Goal: Task Accomplishment & Management: Use online tool/utility

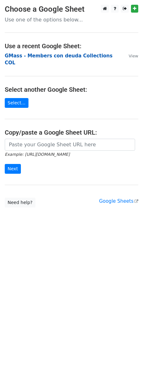
click at [46, 58] on strong "GMass - Members con deuda Collections COL" at bounding box center [59, 59] width 108 height 13
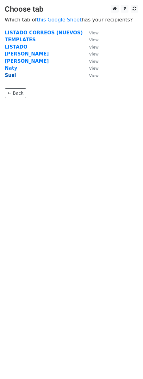
click at [12, 75] on strong "Susi" at bounding box center [10, 76] width 11 height 6
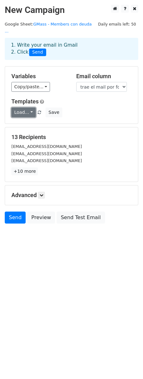
click at [33, 117] on link "Load..." at bounding box center [23, 113] width 24 height 10
click at [84, 115] on div "Load... No templates saved Save" at bounding box center [71, 113] width 129 height 10
click at [73, 157] on div "stephyac19@gmail.com" at bounding box center [71, 153] width 129 height 7
click at [30, 175] on link "+10 more" at bounding box center [24, 172] width 27 height 8
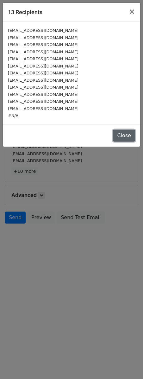
click at [117, 142] on button "Close" at bounding box center [124, 136] width 22 height 12
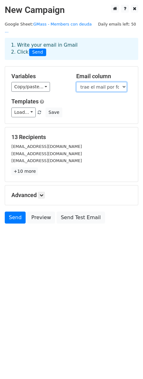
click at [108, 86] on select "Shortcode trae el mail por formula Empresa (Copiar y pegar) Titulo Concatenado …" at bounding box center [101, 87] width 50 height 10
click at [96, 202] on div "Advanced Tracking Track Opens UTM Codes Track Clicks Filters Only include sprea…" at bounding box center [71, 196] width 133 height 20
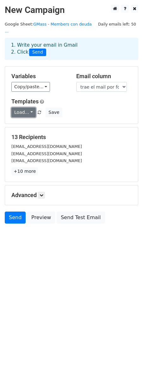
click at [23, 112] on link "Load..." at bounding box center [23, 113] width 24 height 10
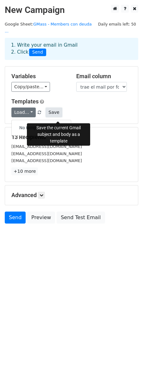
click at [57, 114] on button "Save" at bounding box center [53, 113] width 16 height 10
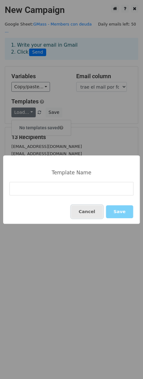
click at [101, 213] on button "Cancel" at bounding box center [87, 211] width 32 height 13
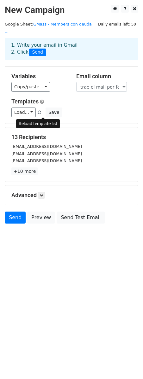
click at [42, 113] on link at bounding box center [39, 112] width 5 height 5
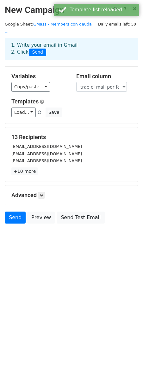
click at [110, 115] on div "Load... No templates saved Save" at bounding box center [71, 113] width 129 height 10
click at [32, 115] on link "Load..." at bounding box center [23, 113] width 24 height 10
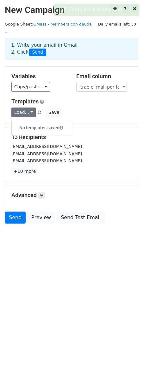
click at [109, 141] on h5 "13 Recipients" at bounding box center [71, 137] width 120 height 7
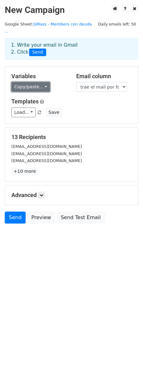
click at [34, 92] on link "Copy/paste..." at bounding box center [30, 87] width 38 height 10
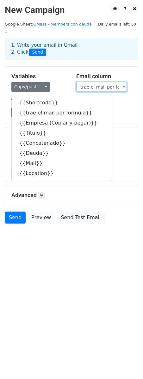
click at [99, 88] on select "Shortcode trae el mail por formula Empresa (Copiar y pegar) Titulo Concatenado …" at bounding box center [101, 87] width 50 height 10
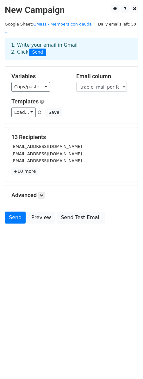
click at [83, 200] on div "Advanced Tracking Track Opens UTM Codes Track Clicks Filters Only include sprea…" at bounding box center [71, 196] width 133 height 20
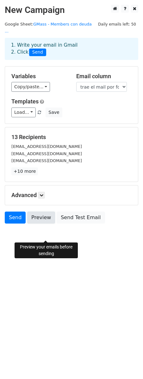
click at [49, 224] on link "Preview" at bounding box center [41, 218] width 28 height 12
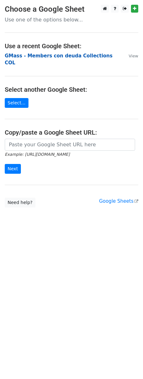
click at [48, 57] on strong "GMass - Members con deuda Collections COL" at bounding box center [59, 59] width 108 height 13
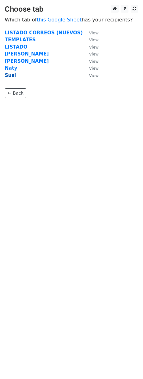
click at [9, 76] on strong "Susi" at bounding box center [10, 76] width 11 height 6
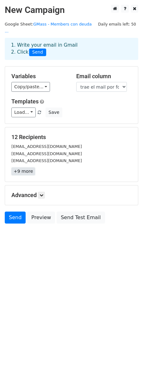
click at [32, 175] on link "+9 more" at bounding box center [23, 172] width 24 height 8
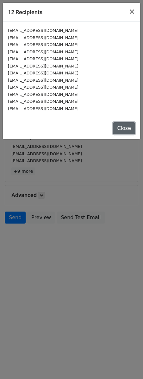
click at [124, 134] on button "Close" at bounding box center [124, 128] width 22 height 12
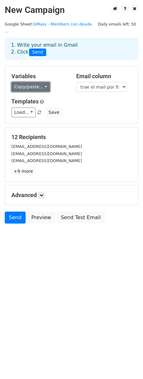
click at [50, 86] on link "Copy/paste..." at bounding box center [30, 87] width 38 height 10
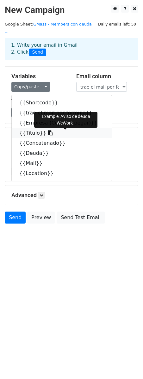
click at [41, 138] on link "{{Titulo}}" at bounding box center [62, 133] width 100 height 10
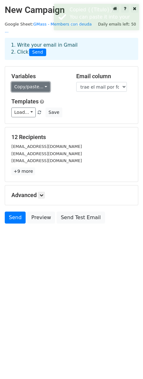
click at [37, 87] on link "Copy/paste..." at bounding box center [30, 87] width 38 height 10
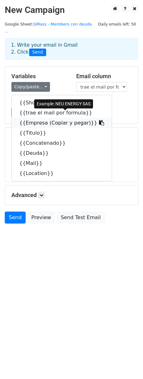
click at [101, 128] on link "{{Empresa (Copiar y pegar)}}" at bounding box center [62, 123] width 100 height 10
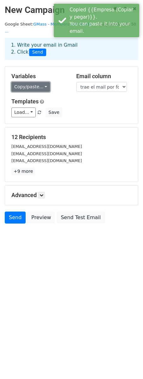
click at [40, 86] on link "Copy/paste..." at bounding box center [30, 87] width 38 height 10
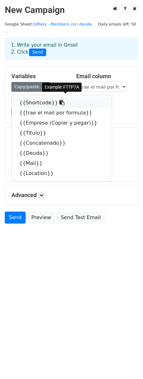
click at [47, 104] on link "{{Shortcode}}" at bounding box center [62, 103] width 100 height 10
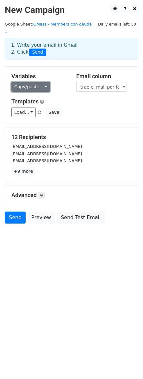
click at [32, 83] on link "Copy/paste..." at bounding box center [30, 87] width 38 height 10
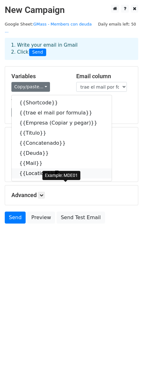
click at [44, 179] on link "{{Location}}" at bounding box center [62, 174] width 100 height 10
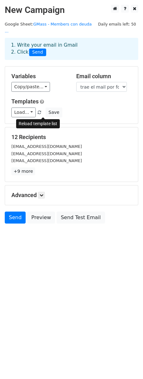
click at [42, 115] on link at bounding box center [39, 112] width 5 height 5
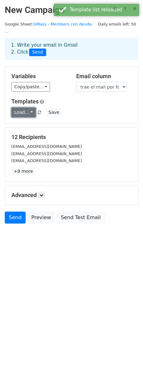
click at [25, 116] on link "Load..." at bounding box center [23, 113] width 24 height 10
click at [54, 133] on h6 "No templates saved" at bounding box center [41, 128] width 59 height 10
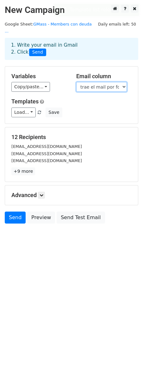
click at [95, 91] on select "Shortcode trae el mail por formula Empresa (Copiar y pegar) Titulo Concatenado …" at bounding box center [101, 87] width 50 height 10
select select "Mail"
click at [76, 82] on select "Shortcode trae el mail por formula Empresa (Copiar y pegar) Titulo Concatenado …" at bounding box center [101, 87] width 50 height 10
click at [98, 86] on select "Shortcode trae el mail por formula Empresa (Copiar y pegar) Titulo Concatenado …" at bounding box center [101, 87] width 50 height 10
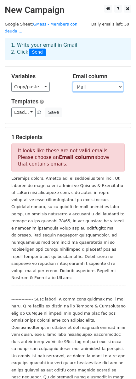
click at [73, 82] on select "Shortcode trae el mail por formula Empresa (Copiar y pegar) Titulo Concatenado …" at bounding box center [98, 87] width 50 height 10
click at [94, 91] on select "Shortcode trae el mail por formula Empresa (Copiar y pegar) Titulo Concatenado …" at bounding box center [98, 87] width 50 height 10
click at [73, 82] on select "Shortcode trae el mail por formula Empresa (Copiar y pegar) Titulo Concatenado …" at bounding box center [98, 87] width 50 height 10
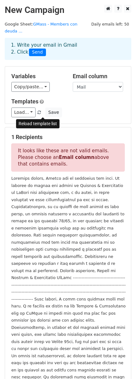
click at [41, 114] on span at bounding box center [39, 113] width 3 height 4
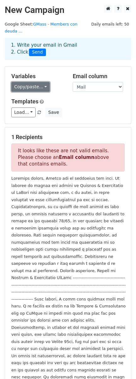
click at [50, 90] on link "Copy/paste..." at bounding box center [30, 87] width 38 height 10
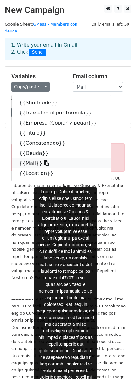
click at [43, 169] on link "{{Mail}}" at bounding box center [62, 163] width 100 height 10
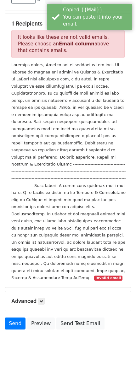
scroll to position [121, 0]
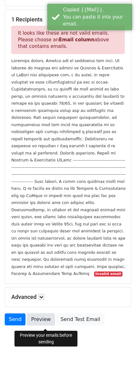
click at [49, 323] on link "Preview" at bounding box center [41, 320] width 28 height 12
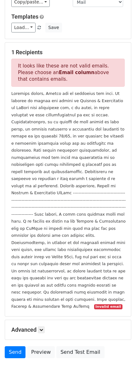
scroll to position [0, 0]
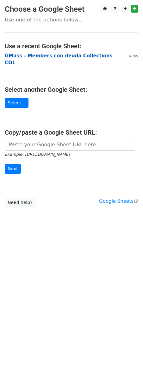
click at [70, 55] on strong "GMass - Members con deuda Collections COL" at bounding box center [59, 59] width 108 height 13
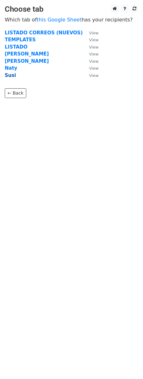
click at [8, 74] on strong "Susi" at bounding box center [10, 76] width 11 height 6
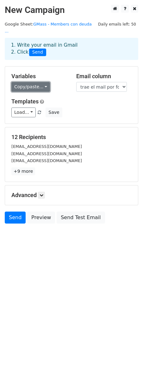
click at [39, 88] on link "Copy/paste..." at bounding box center [30, 87] width 38 height 10
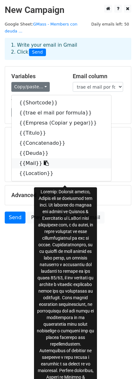
click at [33, 169] on link "{{Mail}}" at bounding box center [62, 163] width 100 height 10
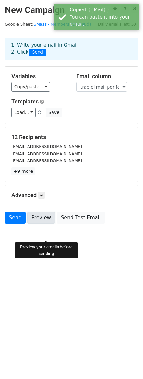
click at [52, 224] on link "Preview" at bounding box center [41, 218] width 28 height 12
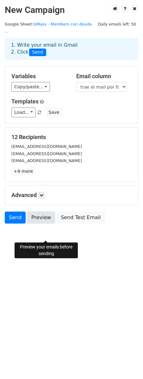
click at [54, 224] on link "Preview" at bounding box center [41, 218] width 28 height 12
click at [42, 224] on link "Preview" at bounding box center [41, 218] width 28 height 12
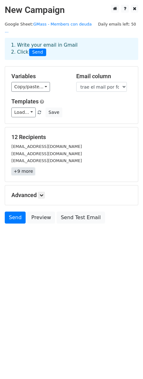
click at [30, 175] on link "+9 more" at bounding box center [23, 172] width 24 height 8
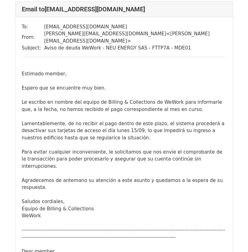
scroll to position [53, 0]
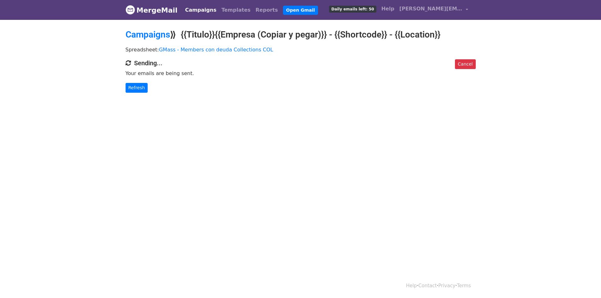
drag, startPoint x: 263, startPoint y: 196, endPoint x: 456, endPoint y: 194, distance: 192.5
click at [289, 194] on html "MergeMail Campaigns Templates Reports Open Gmail Daily emails left: 50 Help sus…" at bounding box center [300, 149] width 601 height 298
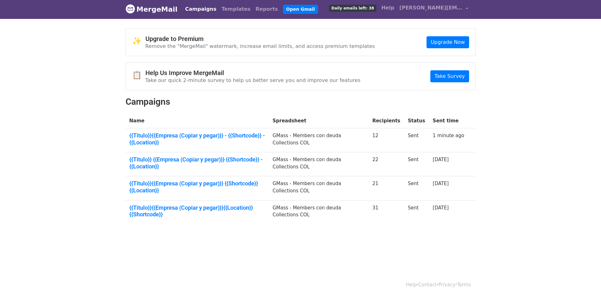
click at [523, 195] on body "MergeMail Campaigns Templates Reports Open Gmail Daily emails left: 38 Help sus…" at bounding box center [300, 127] width 601 height 256
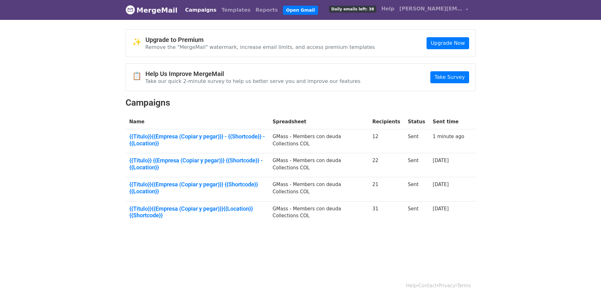
click at [507, 157] on body "MergeMail Campaigns Templates Reports Open Gmail Daily emails left: 38 Help sus…" at bounding box center [300, 128] width 601 height 256
click at [319, 105] on div "✨ Upgrade to Premium Remove the "MergeMail" watermark, increase email limits, a…" at bounding box center [301, 129] width 360 height 201
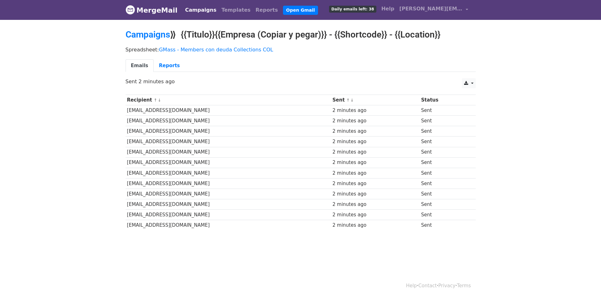
scroll to position [4, 0]
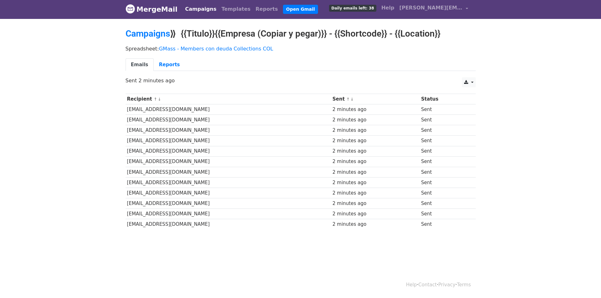
click at [524, 142] on body "MergeMail Campaigns Templates Reports Open Gmail Daily emails left: 38 Help [PE…" at bounding box center [300, 129] width 601 height 261
click at [478, 228] on div "Recipient ↑ ↓ Sent ↑ ↓ Status [EMAIL_ADDRESS][DOMAIN_NAME] 2 minutes ago Sent […" at bounding box center [301, 163] width 360 height 144
click at [251, 253] on body "MergeMail Campaigns Templates Reports Open Gmail Daily emails left: 38 Help [PE…" at bounding box center [300, 129] width 601 height 261
click at [173, 155] on td "[EMAIL_ADDRESS][DOMAIN_NAME]" at bounding box center [228, 151] width 205 height 10
click at [173, 157] on td "[EMAIL_ADDRESS][DOMAIN_NAME]" at bounding box center [228, 151] width 205 height 10
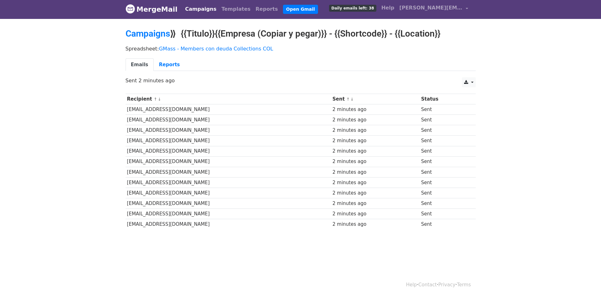
click at [173, 157] on td "[EMAIL_ADDRESS][DOMAIN_NAME]" at bounding box center [228, 151] width 205 height 10
click at [173, 167] on td "[EMAIL_ADDRESS][DOMAIN_NAME]" at bounding box center [228, 162] width 205 height 10
click at [176, 177] on td "[EMAIL_ADDRESS][DOMAIN_NAME]" at bounding box center [228, 172] width 205 height 10
click at [181, 187] on td "[EMAIL_ADDRESS][DOMAIN_NAME]" at bounding box center [228, 182] width 205 height 10
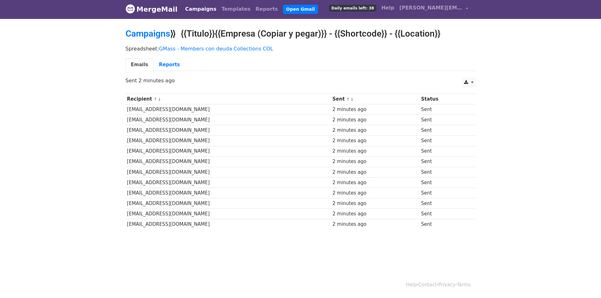
click at [175, 188] on td "[EMAIL_ADDRESS][DOMAIN_NAME]" at bounding box center [228, 182] width 205 height 10
click at [529, 160] on body "MergeMail Campaigns Templates Reports Open Gmail Daily emails left: 38 Help [PE…" at bounding box center [300, 129] width 601 height 261
